Goal: Transaction & Acquisition: Purchase product/service

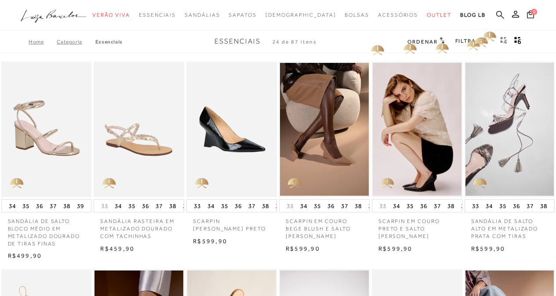
click at [501, 13] on icon at bounding box center [500, 15] width 8 height 8
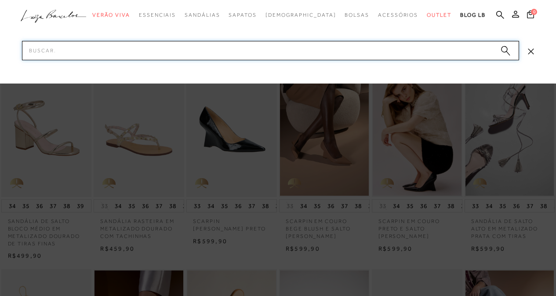
click at [199, 50] on input "Pesquisar" at bounding box center [270, 50] width 497 height 19
paste input "11530042237"
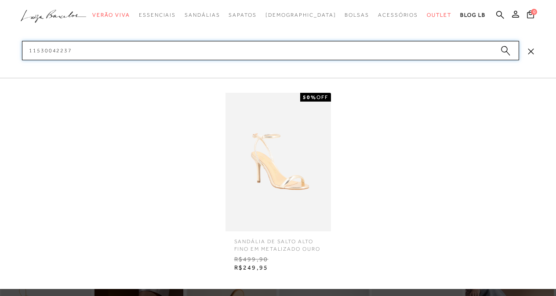
type input "11530042237"
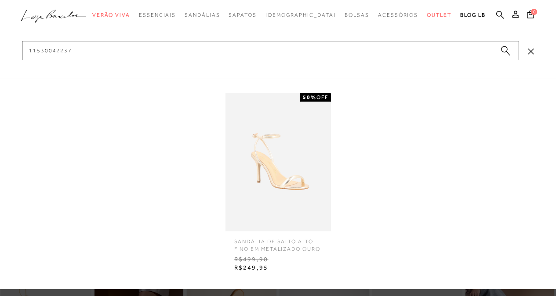
click at [286, 182] on img at bounding box center [277, 162] width 105 height 138
